Goal: Communication & Community: Participate in discussion

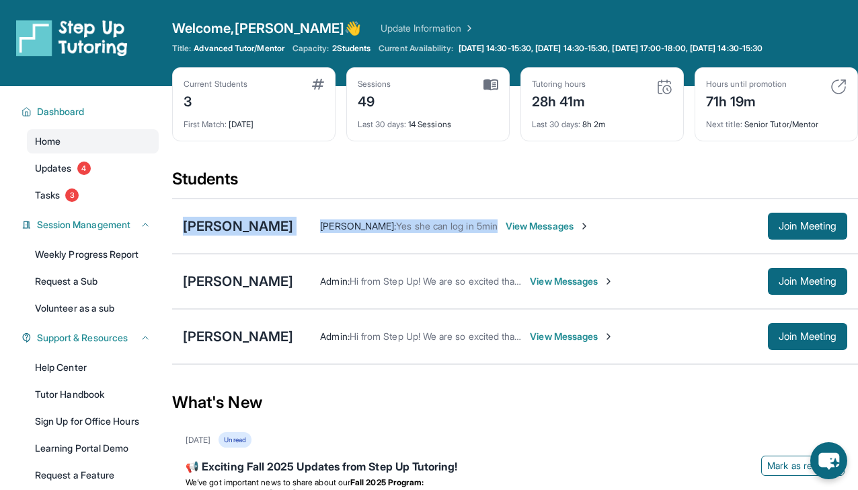
drag, startPoint x: 180, startPoint y: 225, endPoint x: 280, endPoint y: 238, distance: 101.0
click at [280, 238] on div "[PERSON_NAME] [PERSON_NAME] : Yes she can log in 5min View Messages Join Meeting" at bounding box center [515, 225] width 686 height 55
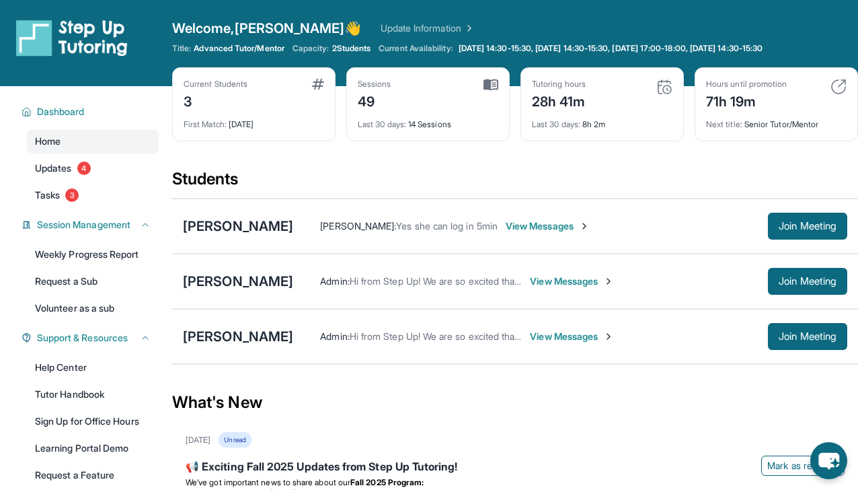
drag, startPoint x: 181, startPoint y: 227, endPoint x: 262, endPoint y: 237, distance: 82.1
click at [262, 237] on div "[PERSON_NAME] [PERSON_NAME] : Yes she can log in 5min View Messages Join Meeting" at bounding box center [515, 225] width 686 height 55
copy div "[PERSON_NAME]"
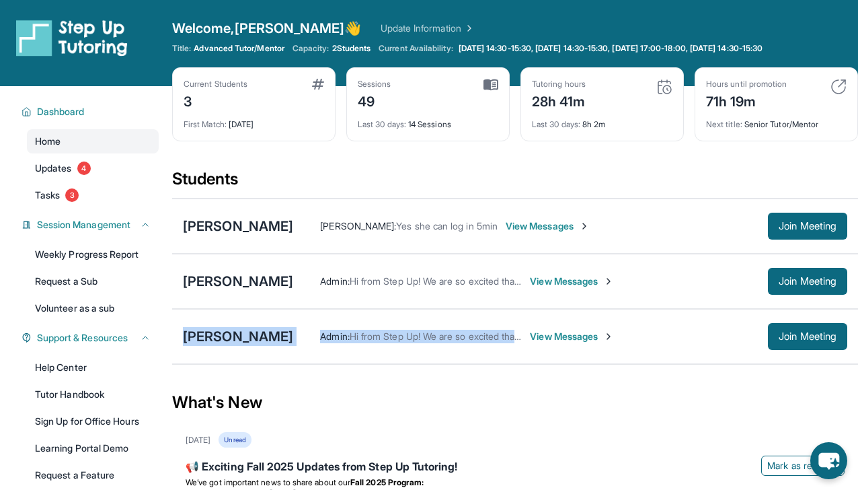
drag, startPoint x: 178, startPoint y: 340, endPoint x: 267, endPoint y: 345, distance: 89.0
click at [267, 345] on div "[PERSON_NAME] Admin : Hi from Step Up! We are so excited that you are matched w…" at bounding box center [515, 336] width 686 height 55
click at [293, 345] on div "Admin : Hi from Step Up! We are so excited that you are matched with one anothe…" at bounding box center [570, 336] width 554 height 27
drag, startPoint x: 264, startPoint y: 342, endPoint x: 190, endPoint y: 342, distance: 74.0
click at [190, 342] on div "[PERSON_NAME]" at bounding box center [238, 336] width 110 height 19
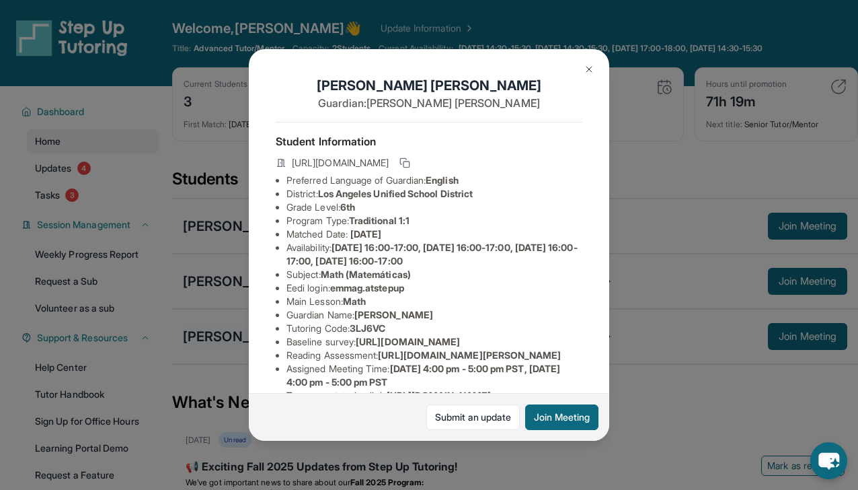
click at [190, 342] on div "[PERSON_NAME] Guardian: [PERSON_NAME] Student Information [URL][DOMAIN_NAME] Pr…" at bounding box center [429, 245] width 858 height 490
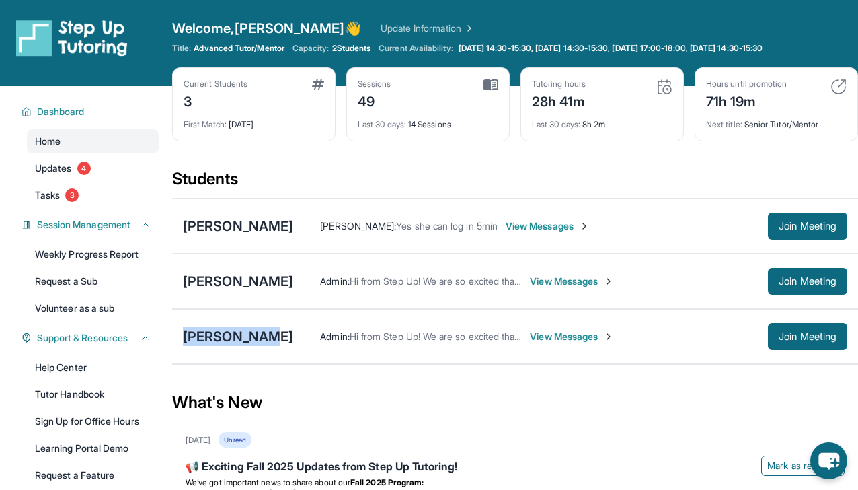
drag, startPoint x: 178, startPoint y: 340, endPoint x: 262, endPoint y: 347, distance: 83.7
click at [262, 347] on div "[PERSON_NAME] Admin : Hi from Step Up! We are so excited that you are matched w…" at bounding box center [515, 336] width 686 height 55
copy div "[PERSON_NAME]"
